Goal: Task Accomplishment & Management: Use online tool/utility

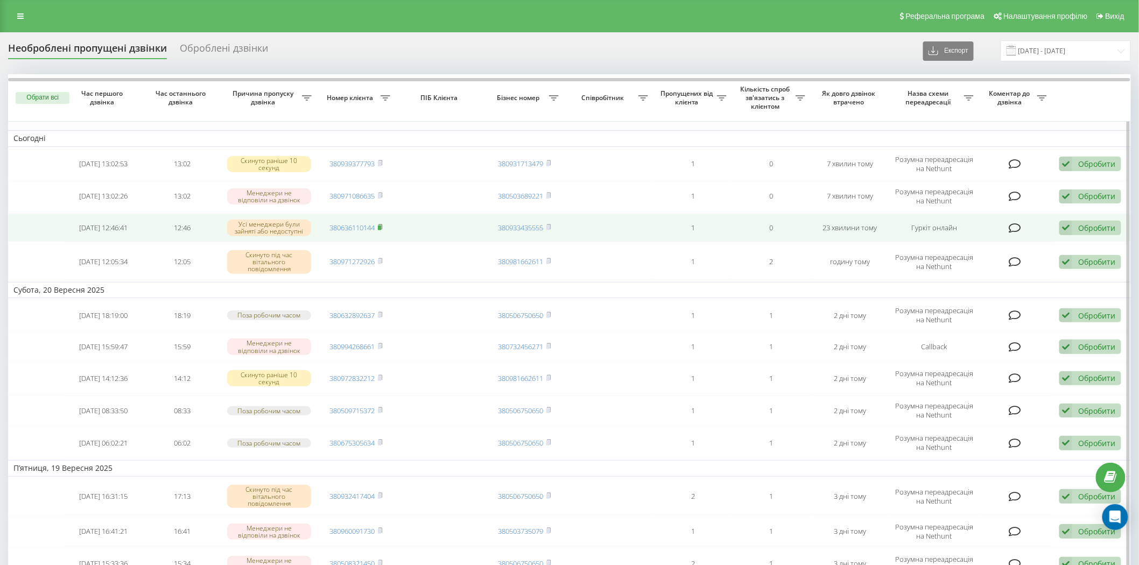
click at [379, 226] on rect at bounding box center [379, 228] width 3 height 5
click at [456, 221] on td at bounding box center [441, 228] width 90 height 29
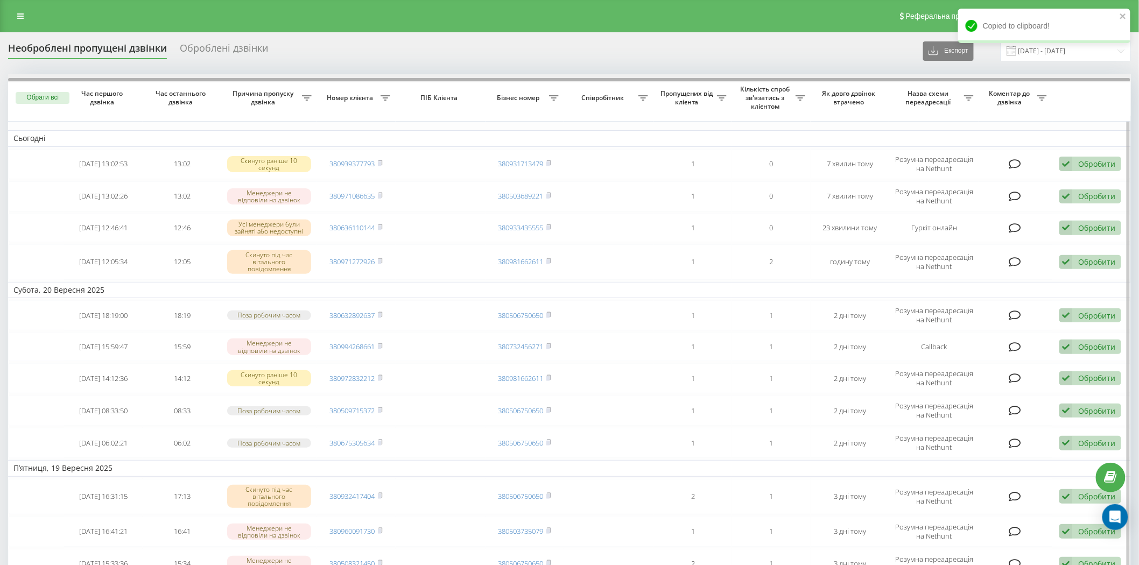
drag, startPoint x: 577, startPoint y: 80, endPoint x: 832, endPoint y: 93, distance: 255.4
drag, startPoint x: 707, startPoint y: 79, endPoint x: 996, endPoint y: 89, distance: 289.2
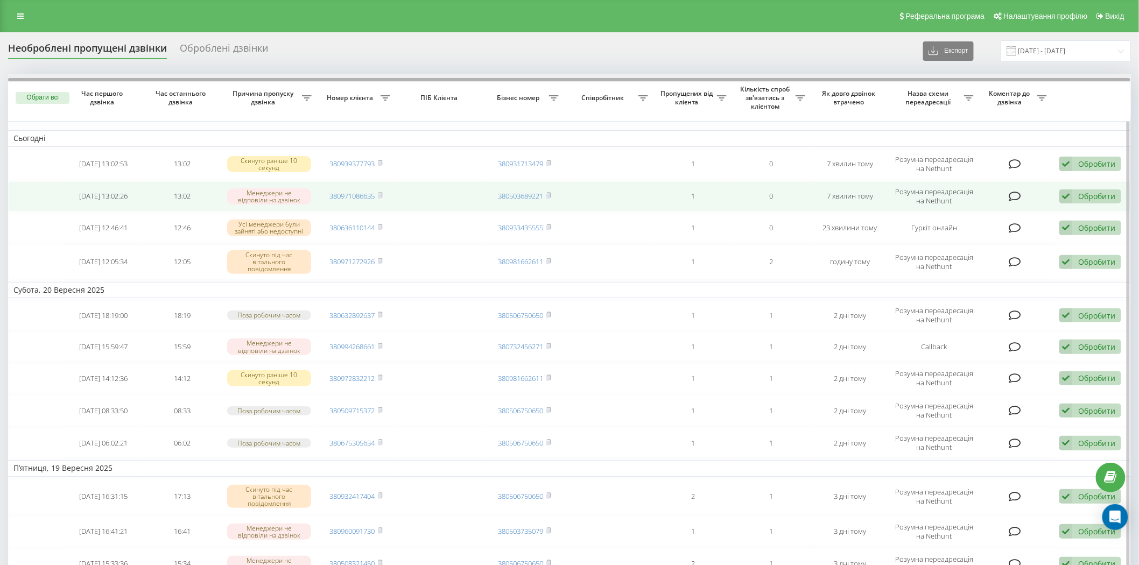
drag, startPoint x: 857, startPoint y: 81, endPoint x: 767, endPoint y: 201, distance: 149.9
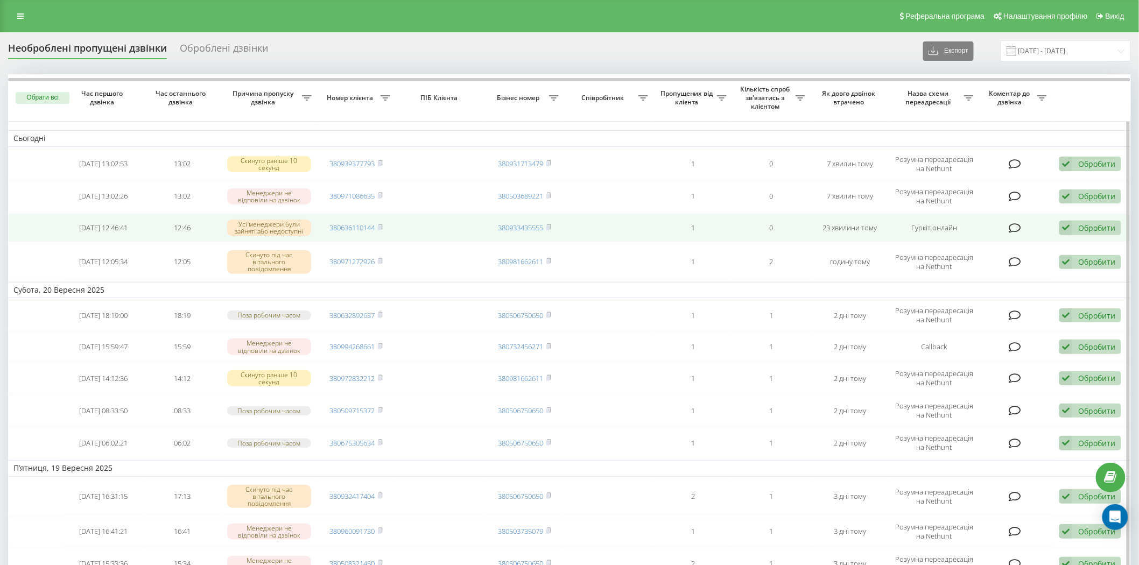
click at [1091, 227] on div "Обробити" at bounding box center [1096, 228] width 37 height 10
click at [1026, 261] on span "Зв'язався з клієнтом за допомогою іншого каналу" at bounding box center [1020, 264] width 184 height 10
